Goal: Check status: Check status

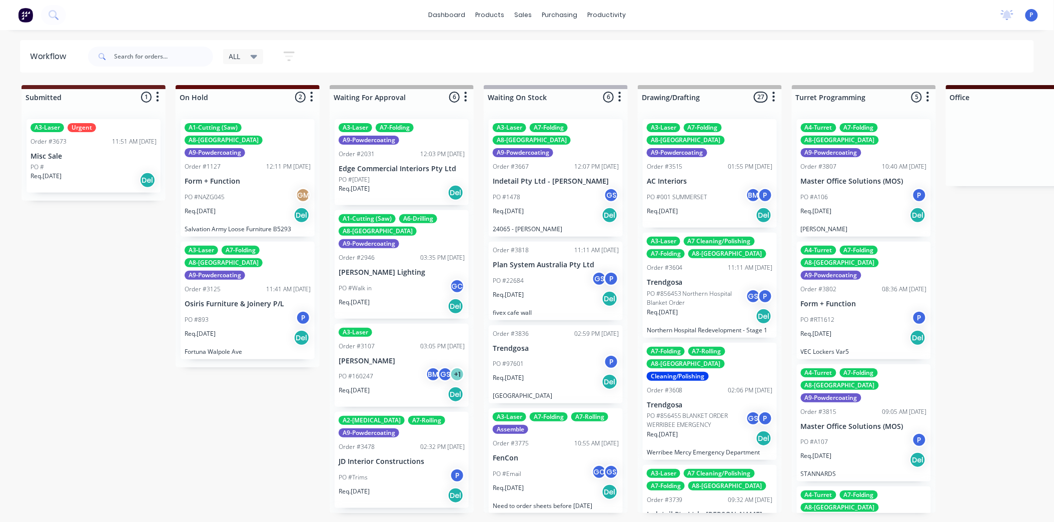
click at [163, 68] on div at bounding box center [150, 57] width 125 height 30
click at [163, 59] on input "text" at bounding box center [163, 57] width 99 height 20
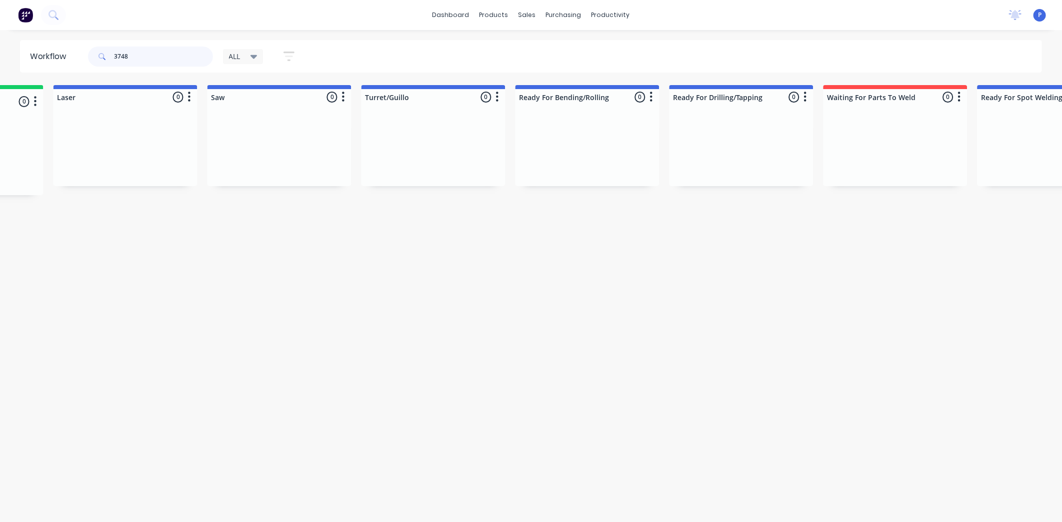
scroll to position [0, 2201]
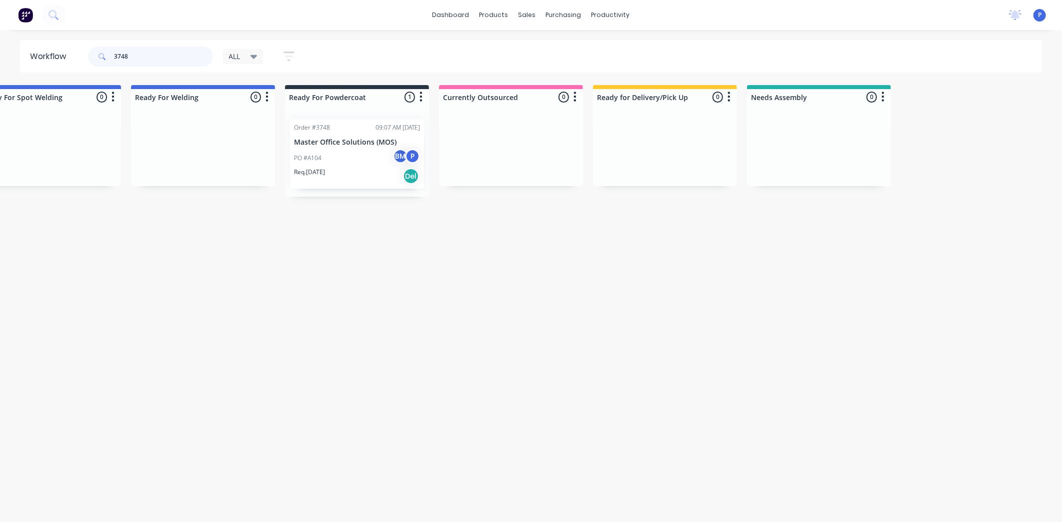
type input "3748"
click at [358, 174] on div "Req. [DATE] Del" at bounding box center [357, 176] width 126 height 17
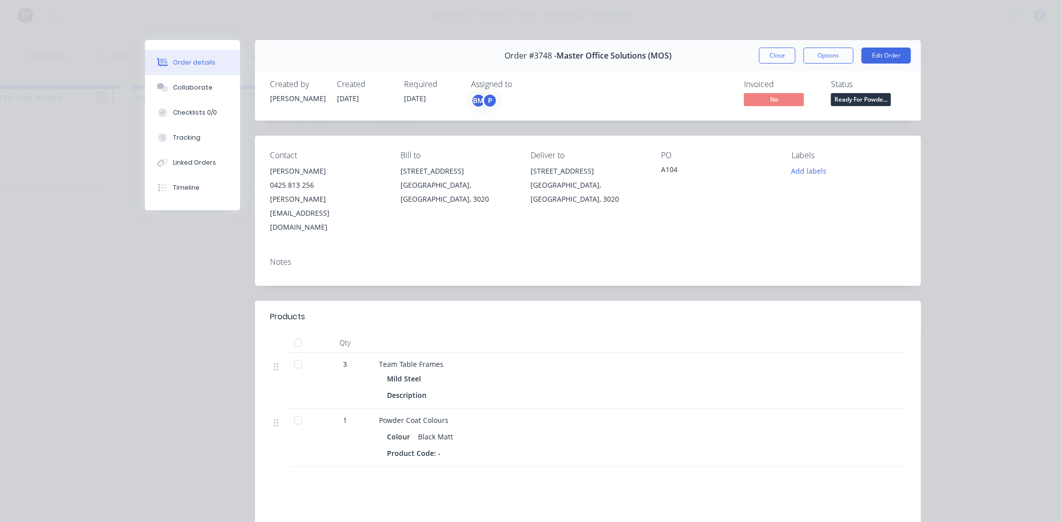
click at [293, 333] on div at bounding box center [298, 343] width 20 height 20
click at [200, 140] on button "Tracking" at bounding box center [192, 137] width 95 height 25
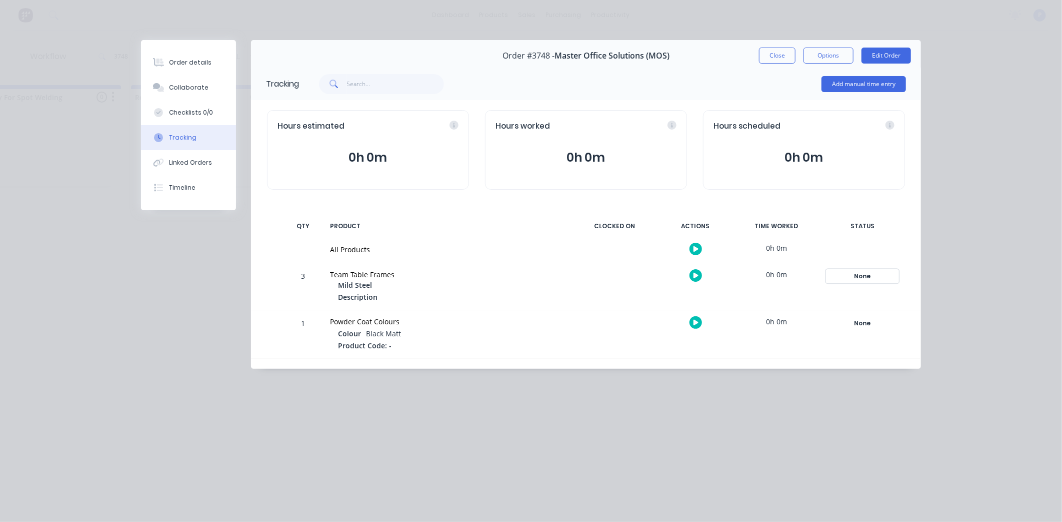
click at [866, 279] on div "None" at bounding box center [863, 276] width 72 height 13
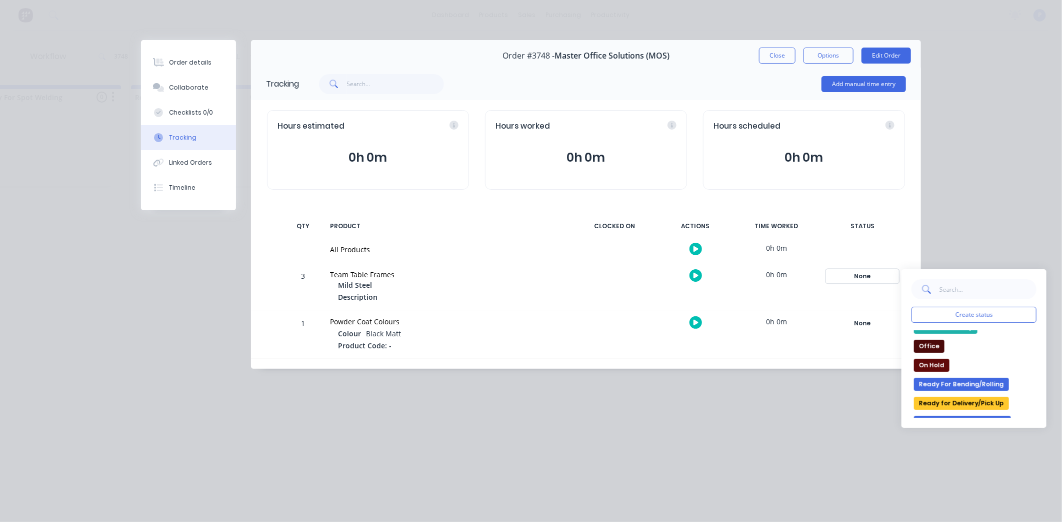
scroll to position [129, 0]
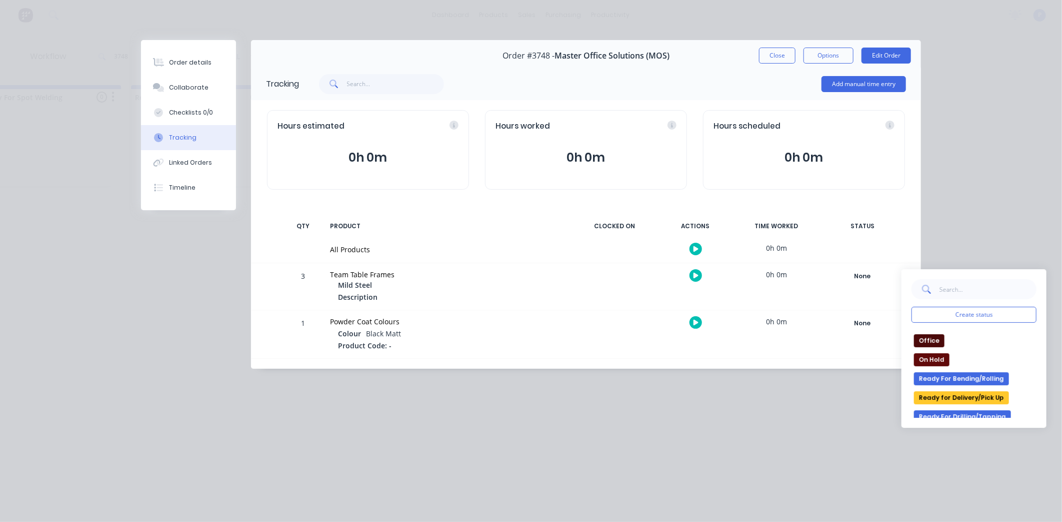
click at [951, 403] on button "Ready for Delivery/Pick Up" at bounding box center [961, 397] width 95 height 13
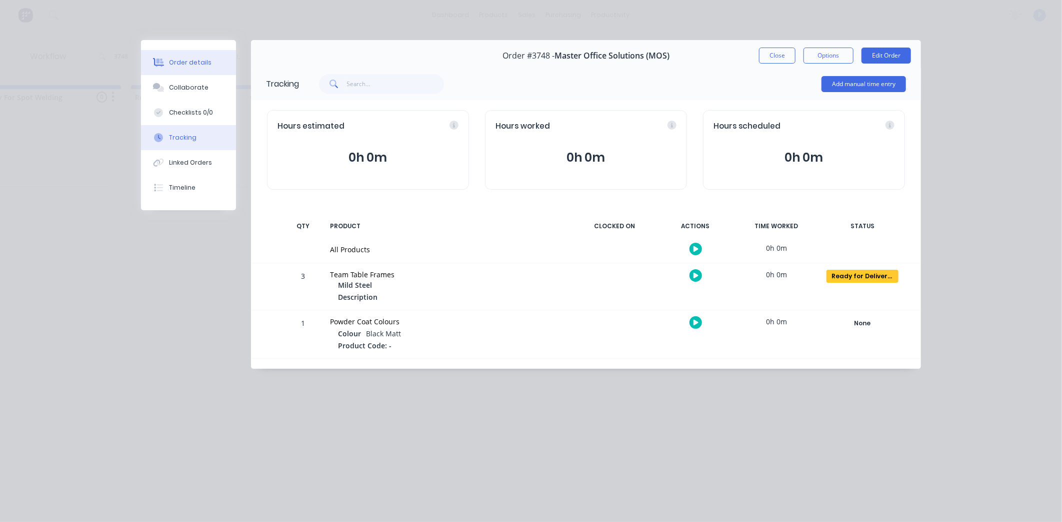
click at [172, 62] on div "Order details" at bounding box center [190, 62] width 43 height 9
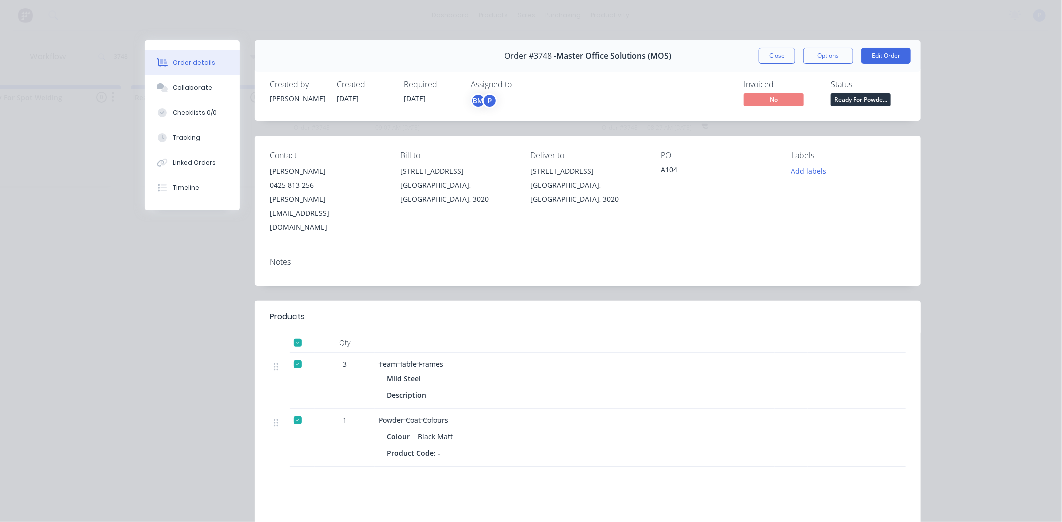
click at [839, 105] on span "Ready For Powde..." at bounding box center [861, 99] width 60 height 13
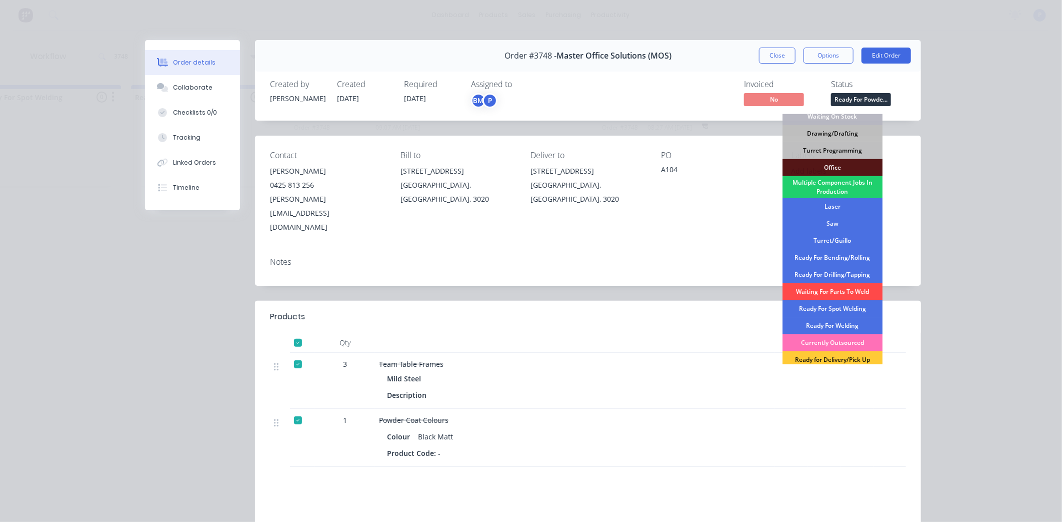
scroll to position [74, 0]
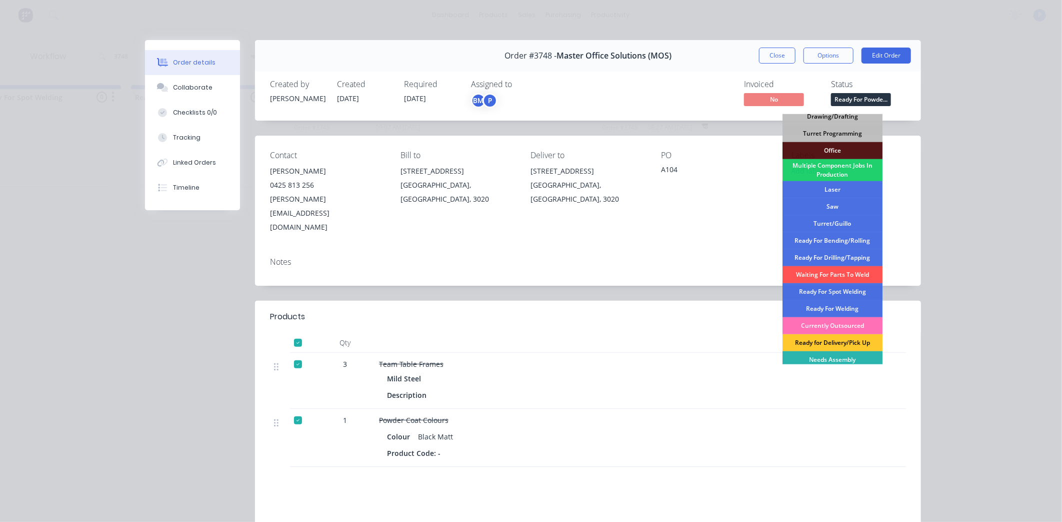
click at [839, 347] on div "Ready for Delivery/Pick Up" at bounding box center [833, 342] width 100 height 17
